Goal: Find specific page/section: Find specific page/section

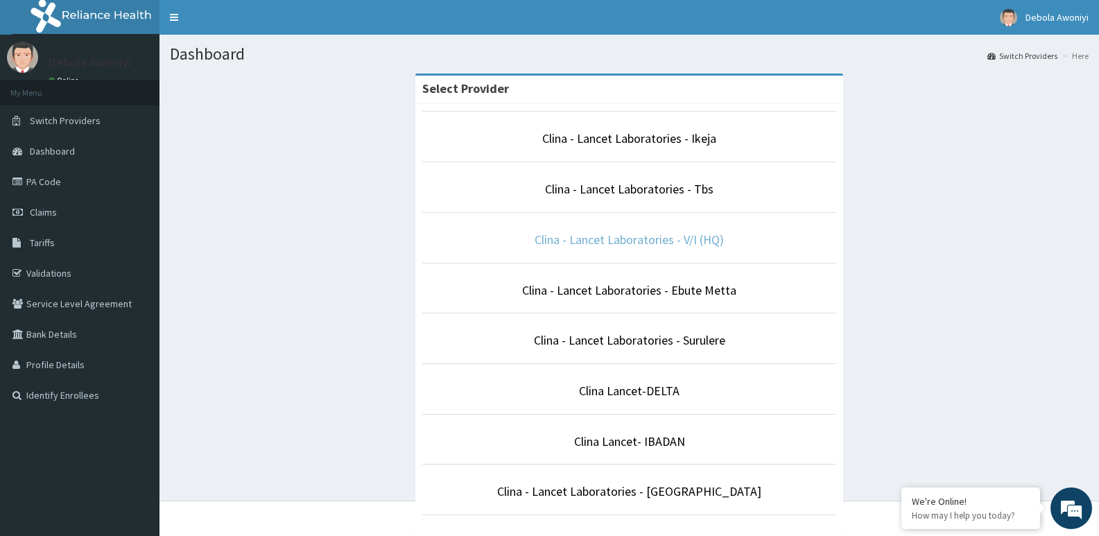
click at [631, 238] on link "Clina - Lancet Laboratories - V/I (HQ)" at bounding box center [628, 240] width 189 height 16
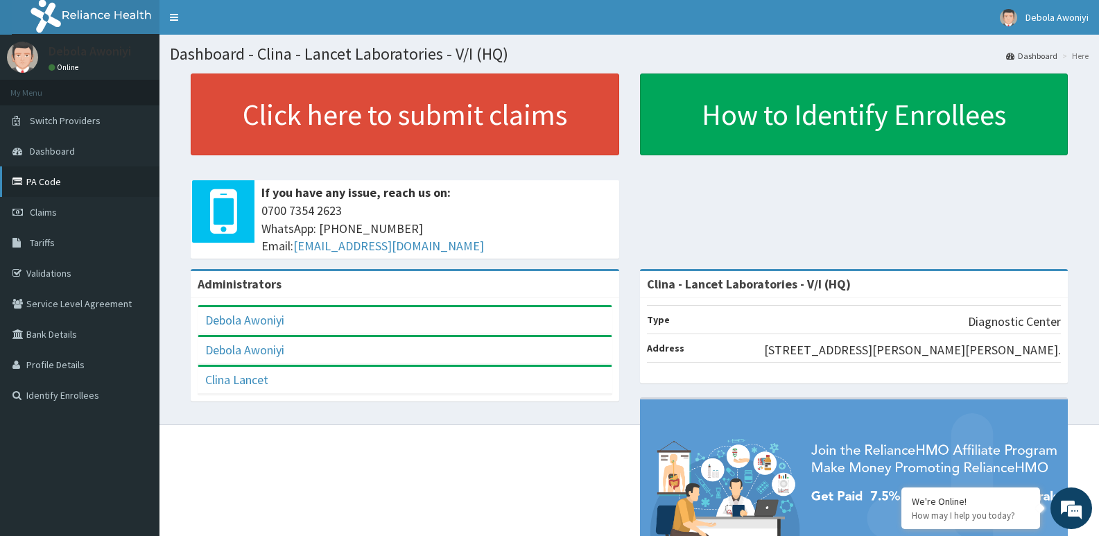
click at [73, 180] on link "PA Code" at bounding box center [79, 181] width 159 height 30
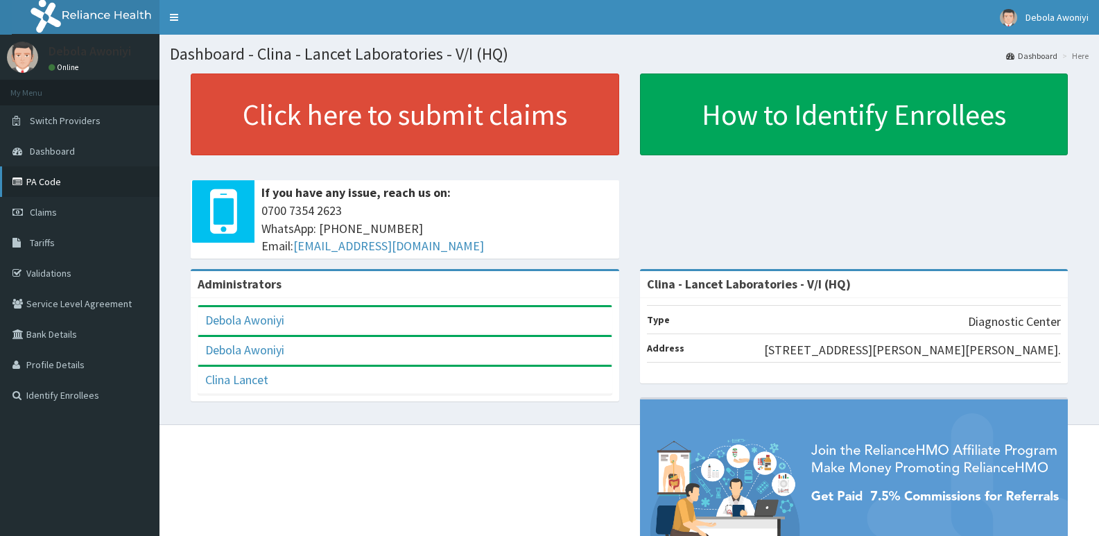
click at [67, 176] on link "PA Code" at bounding box center [79, 181] width 159 height 30
